Goal: Check status: Check status

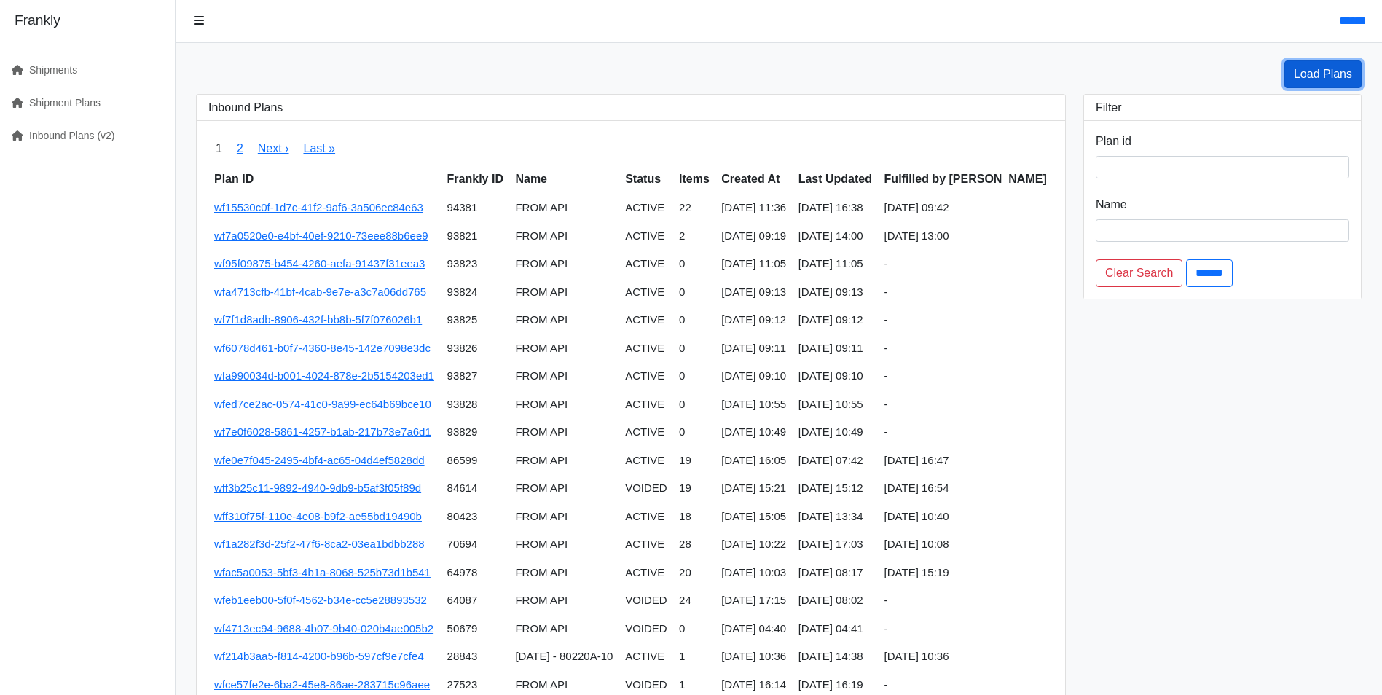
click at [1323, 77] on link "Load Plans" at bounding box center [1322, 74] width 77 height 28
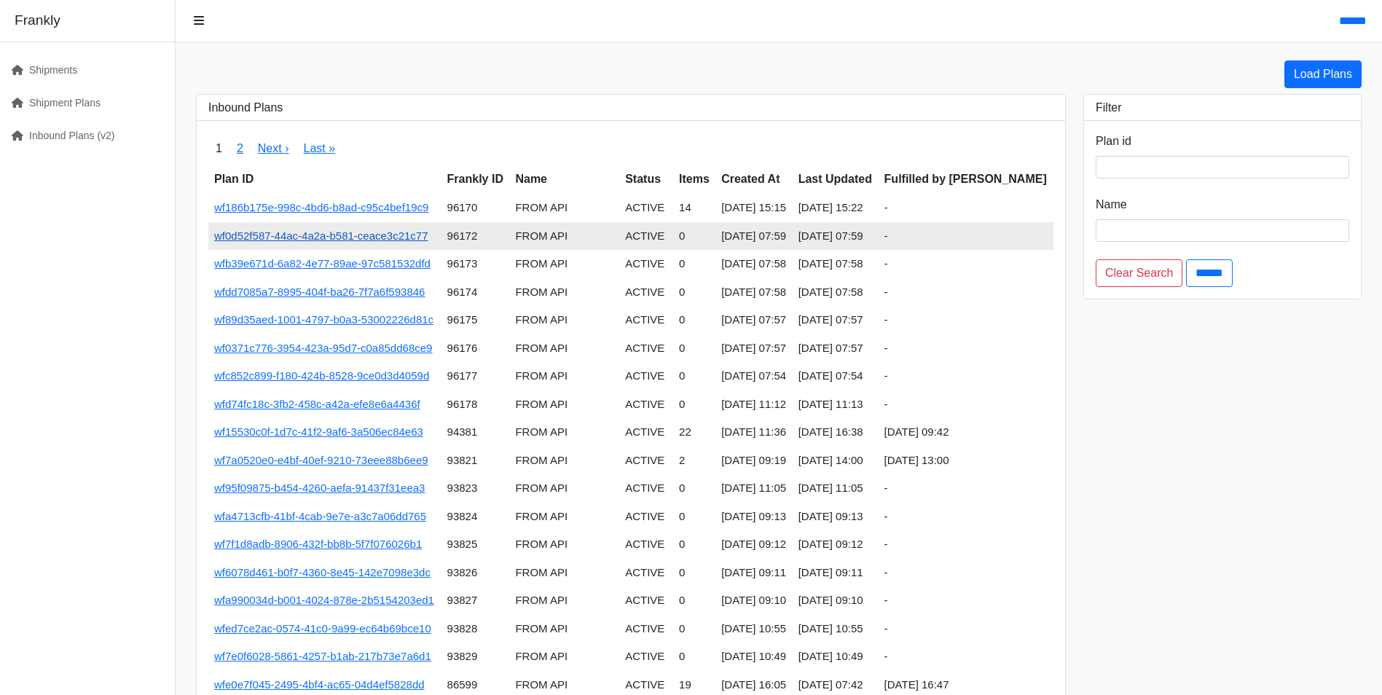
click at [369, 238] on link "wf0d52f587-44ac-4a2a-b581-ceace3c21c77" at bounding box center [321, 235] width 214 height 12
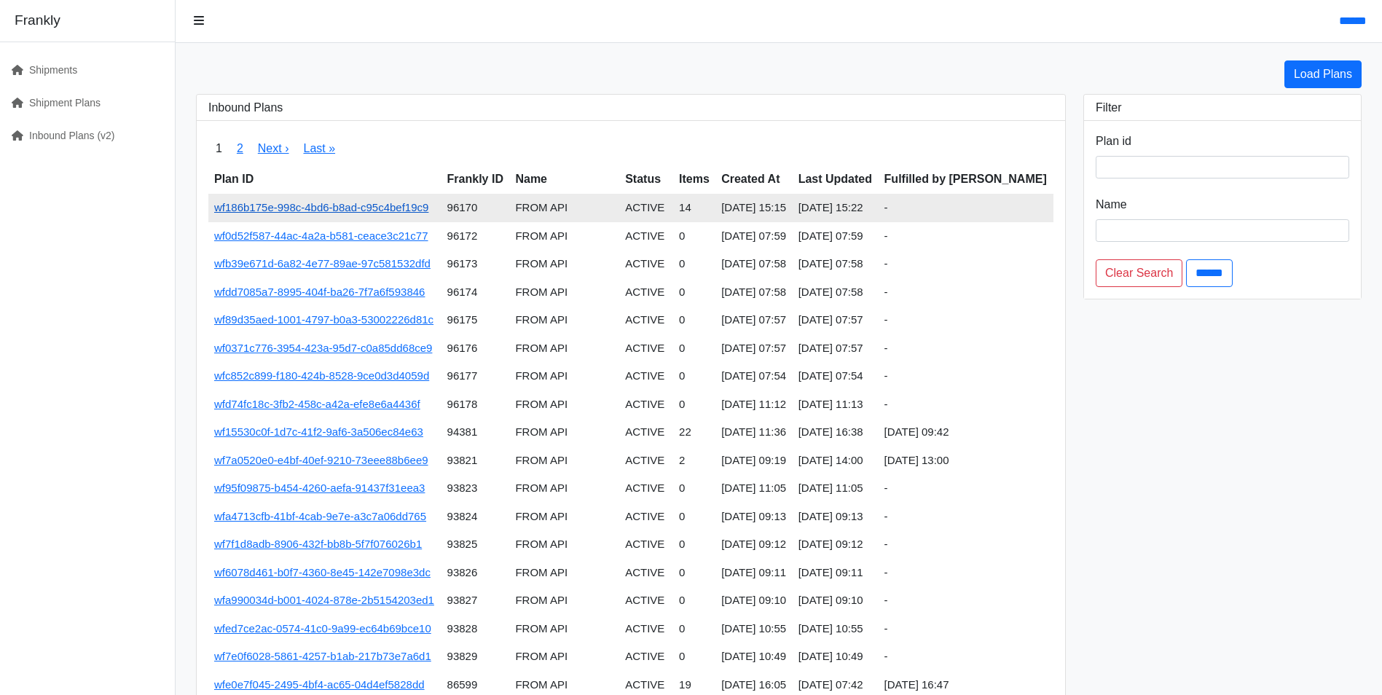
click at [364, 205] on link "wf186b175e-998c-4bd6-b8ad-c95c4bef19c9" at bounding box center [321, 207] width 214 height 12
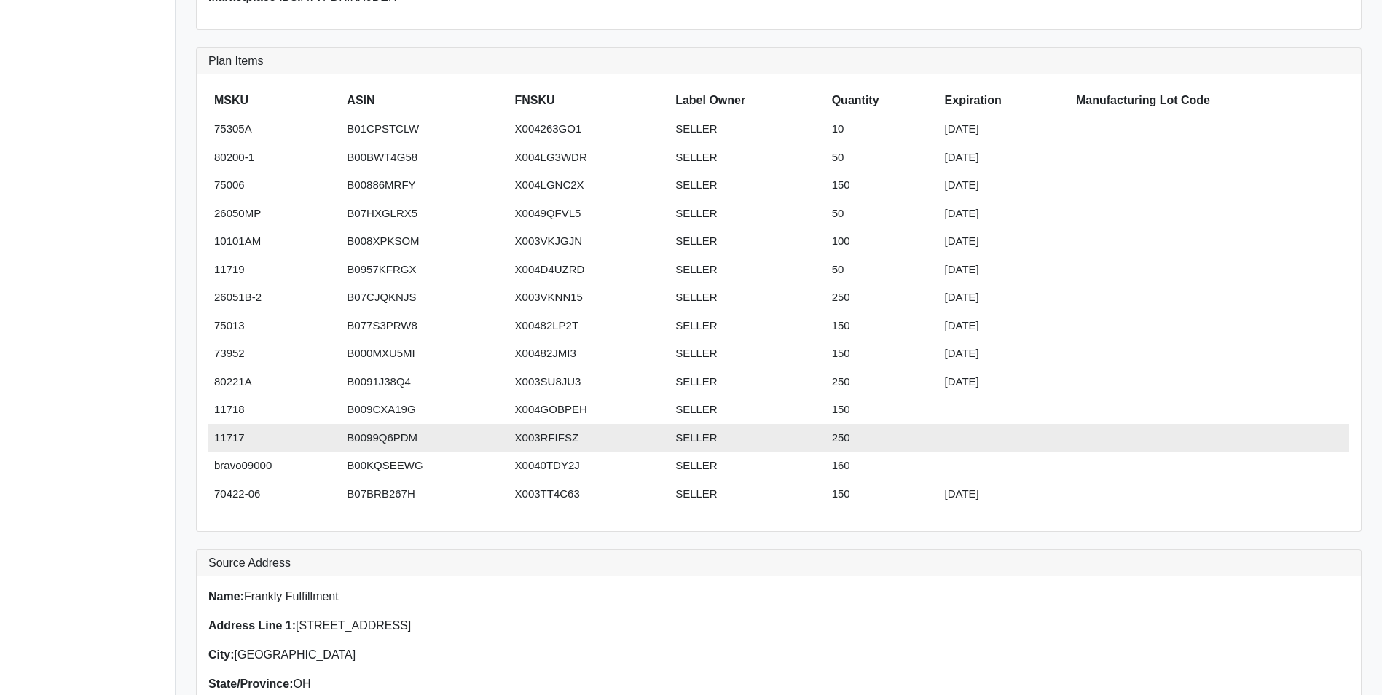
scroll to position [81, 0]
